Goal: Task Accomplishment & Management: Use online tool/utility

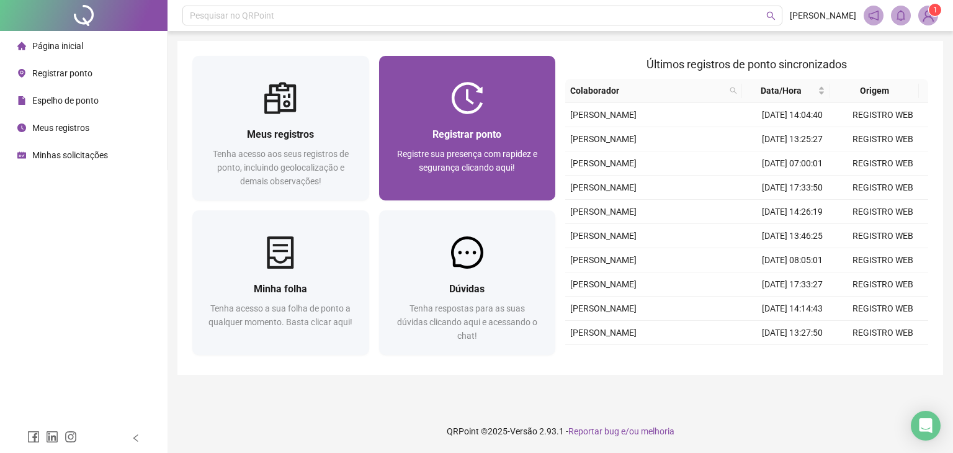
click at [502, 99] on div at bounding box center [467, 98] width 177 height 32
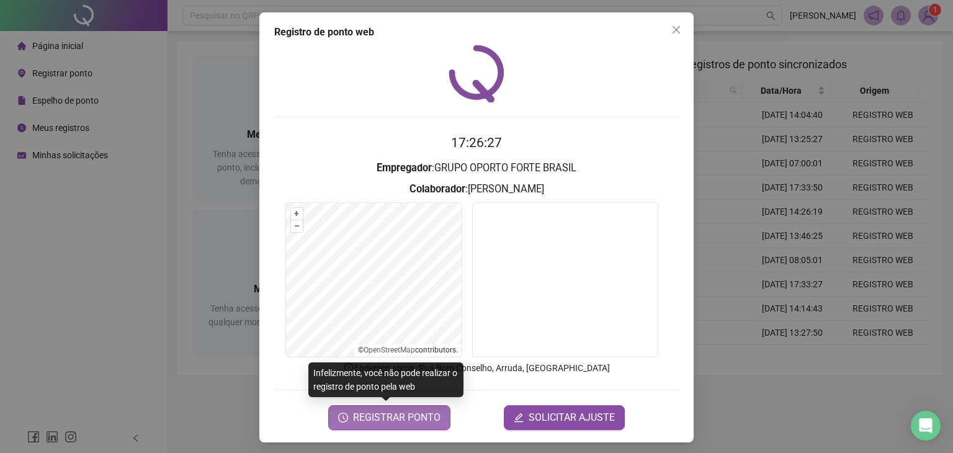
click at [421, 415] on span "REGISTRAR PONTO" at bounding box center [396, 417] width 87 height 15
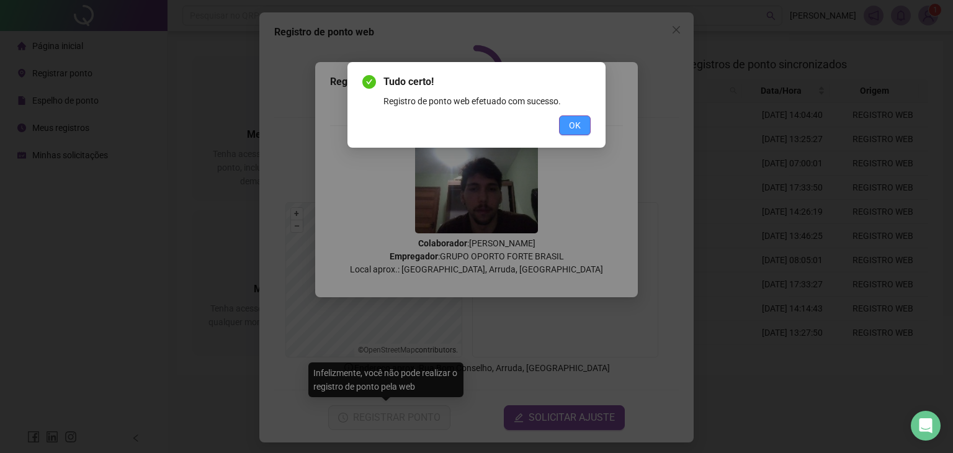
click at [569, 126] on span "OK" at bounding box center [575, 125] width 12 height 14
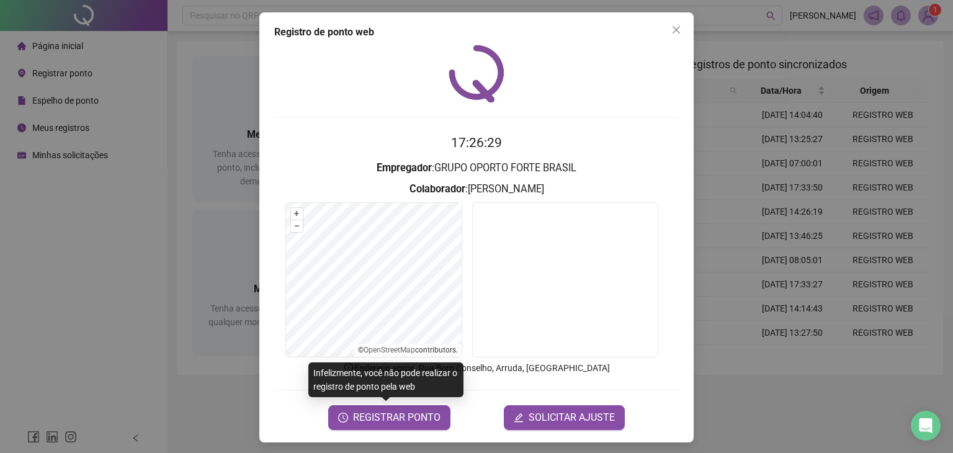
click at [171, 125] on div "Registro de ponto web 17:26:29 Empregador : GRUPO OPORTO FORTE BRASIL Colaborad…" at bounding box center [476, 226] width 953 height 453
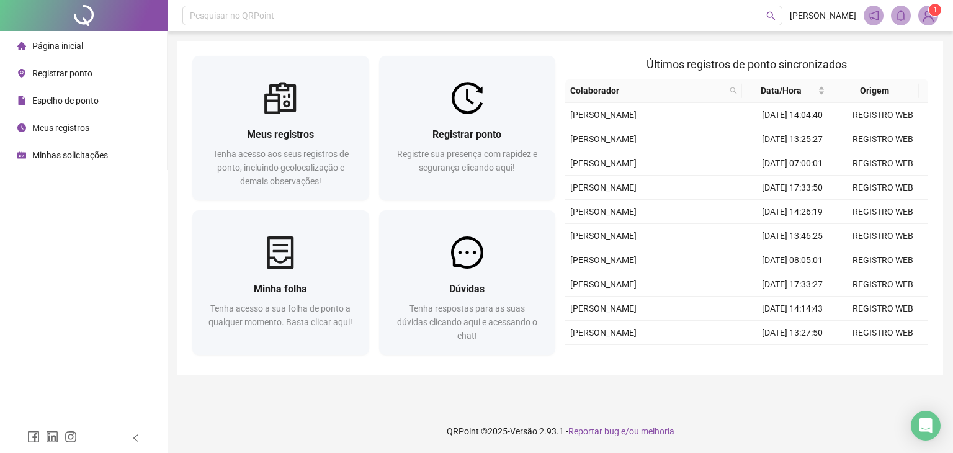
click at [81, 96] on span "Espelho de ponto" at bounding box center [65, 101] width 66 height 10
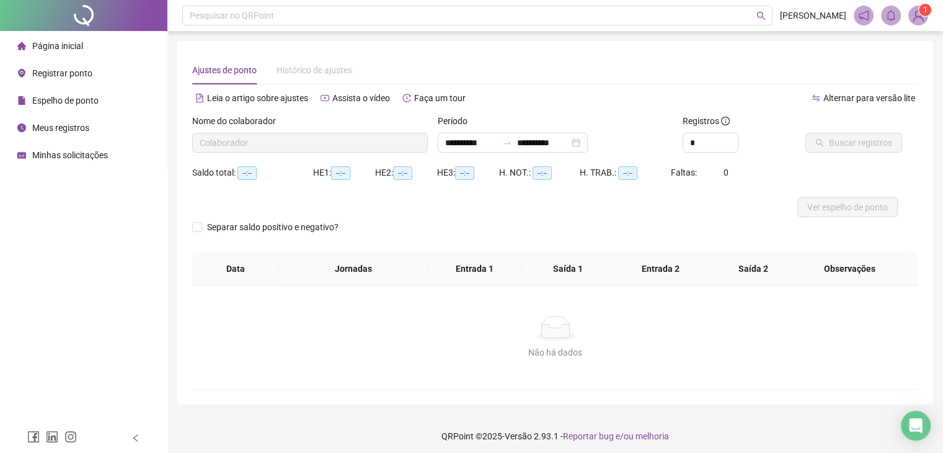
type input "**********"
click at [76, 48] on span "Página inicial" at bounding box center [57, 46] width 51 height 10
